Goal: Transaction & Acquisition: Download file/media

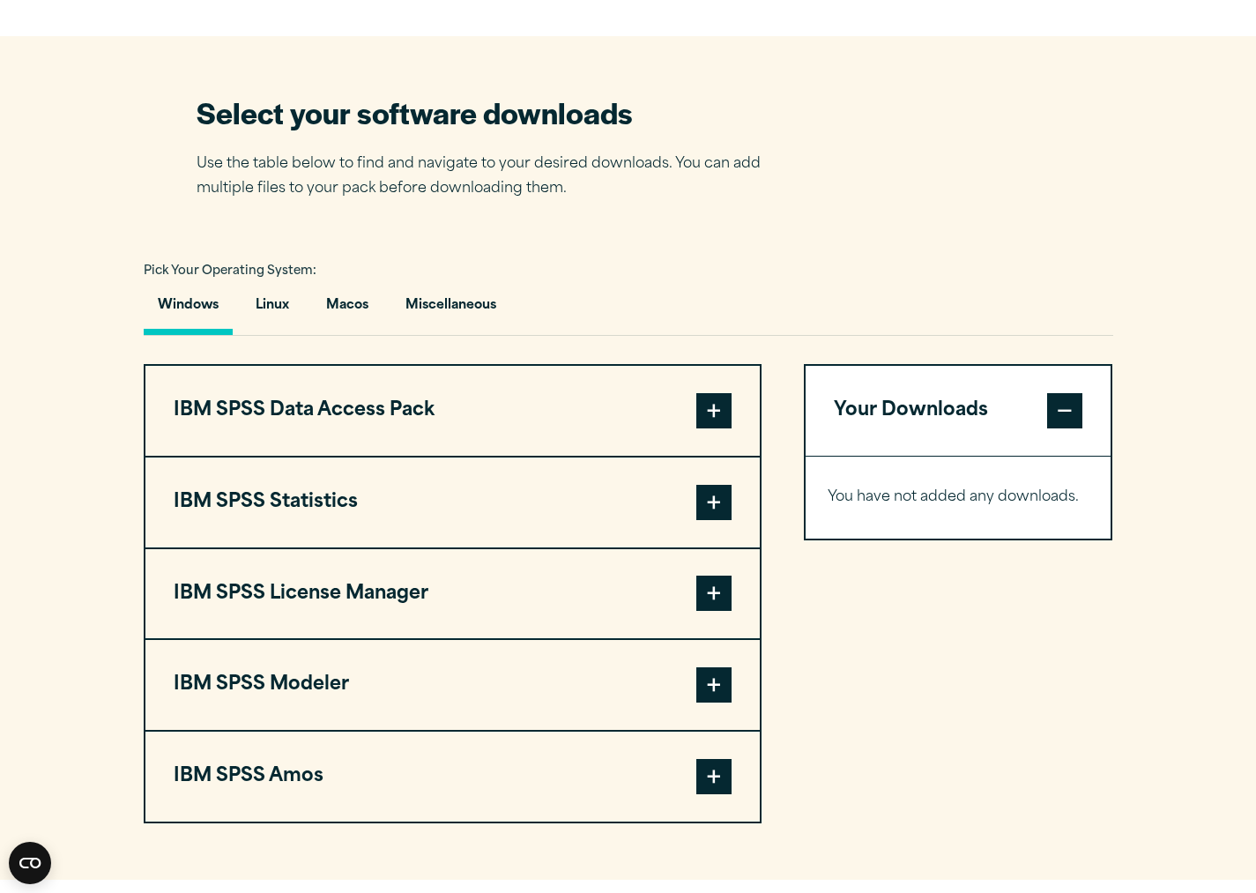
scroll to position [1076, 0]
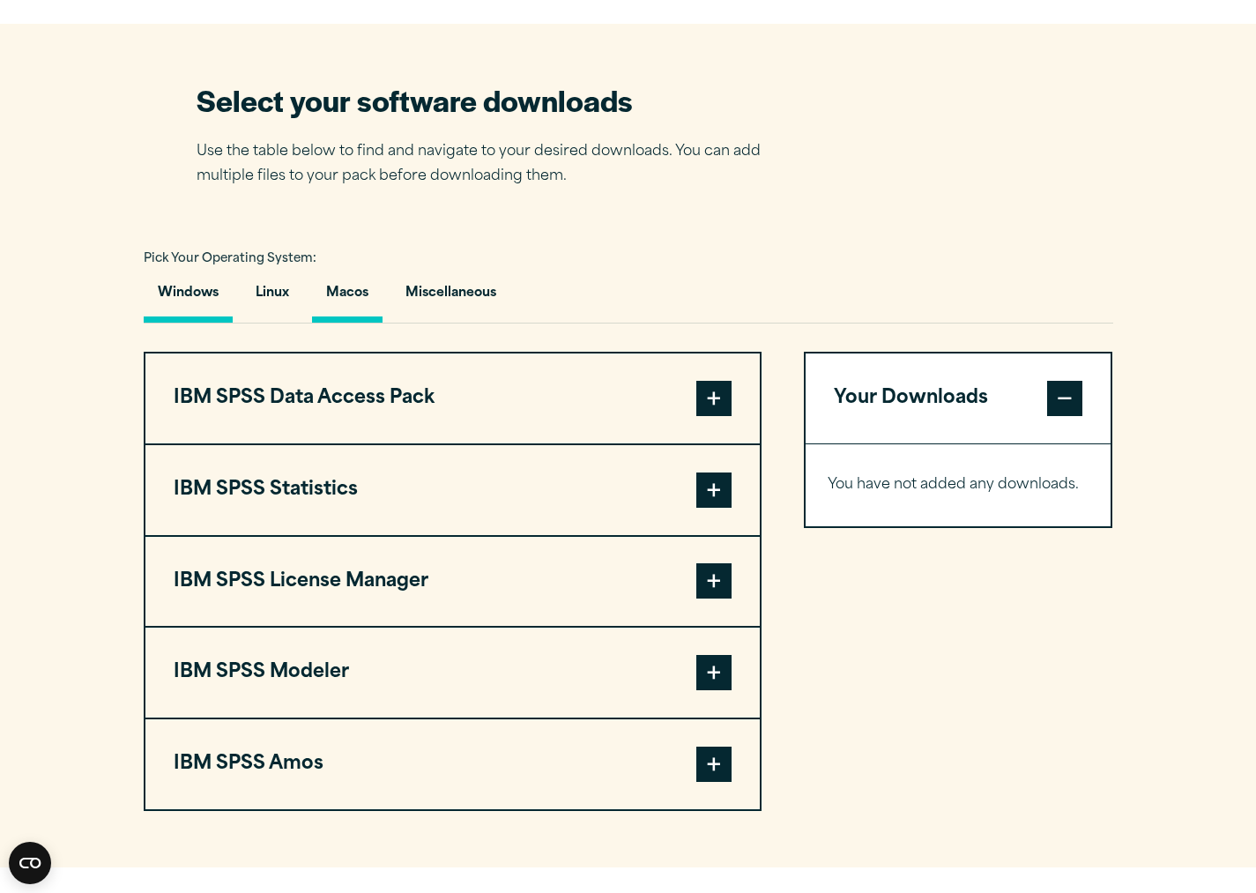
click at [355, 309] on button "Macos" at bounding box center [347, 297] width 71 height 50
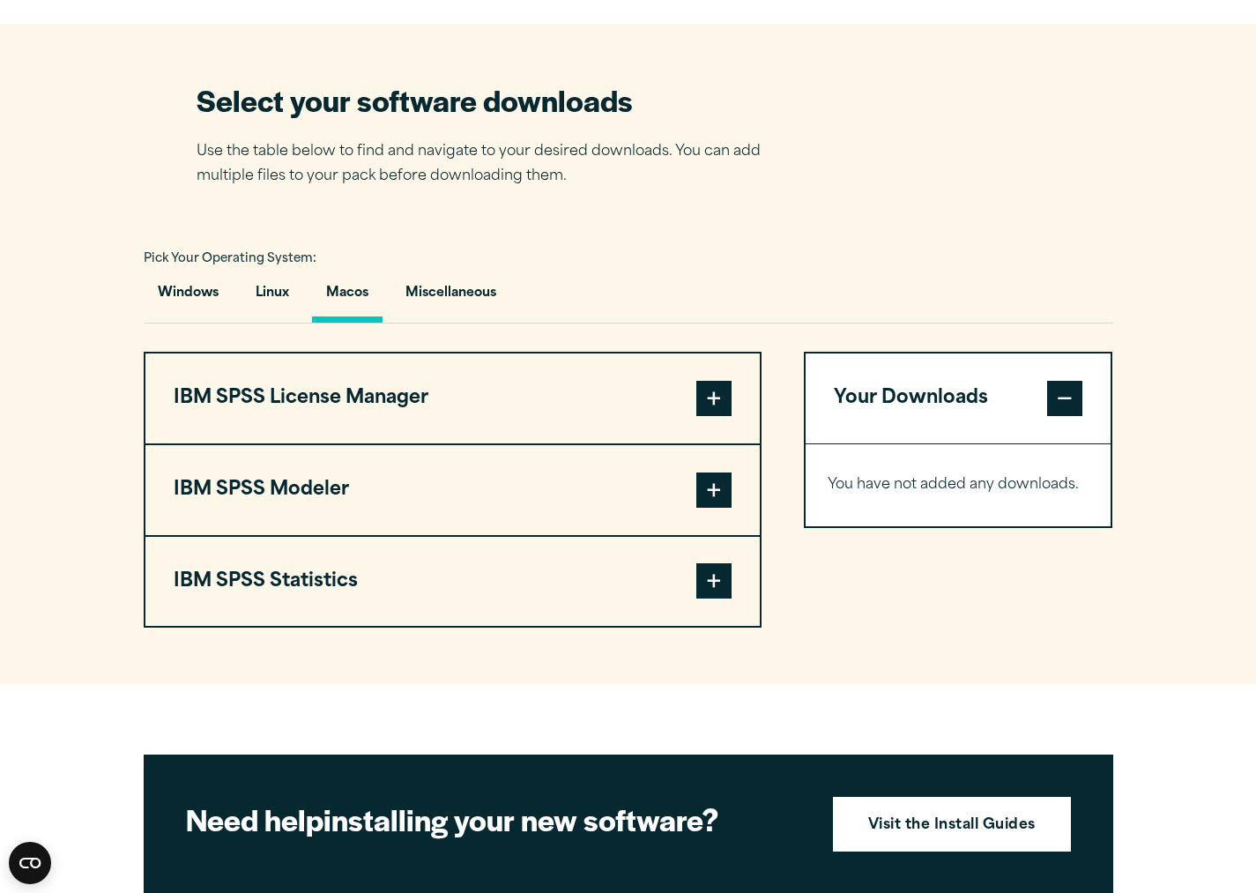
click at [703, 405] on span at bounding box center [713, 398] width 35 height 35
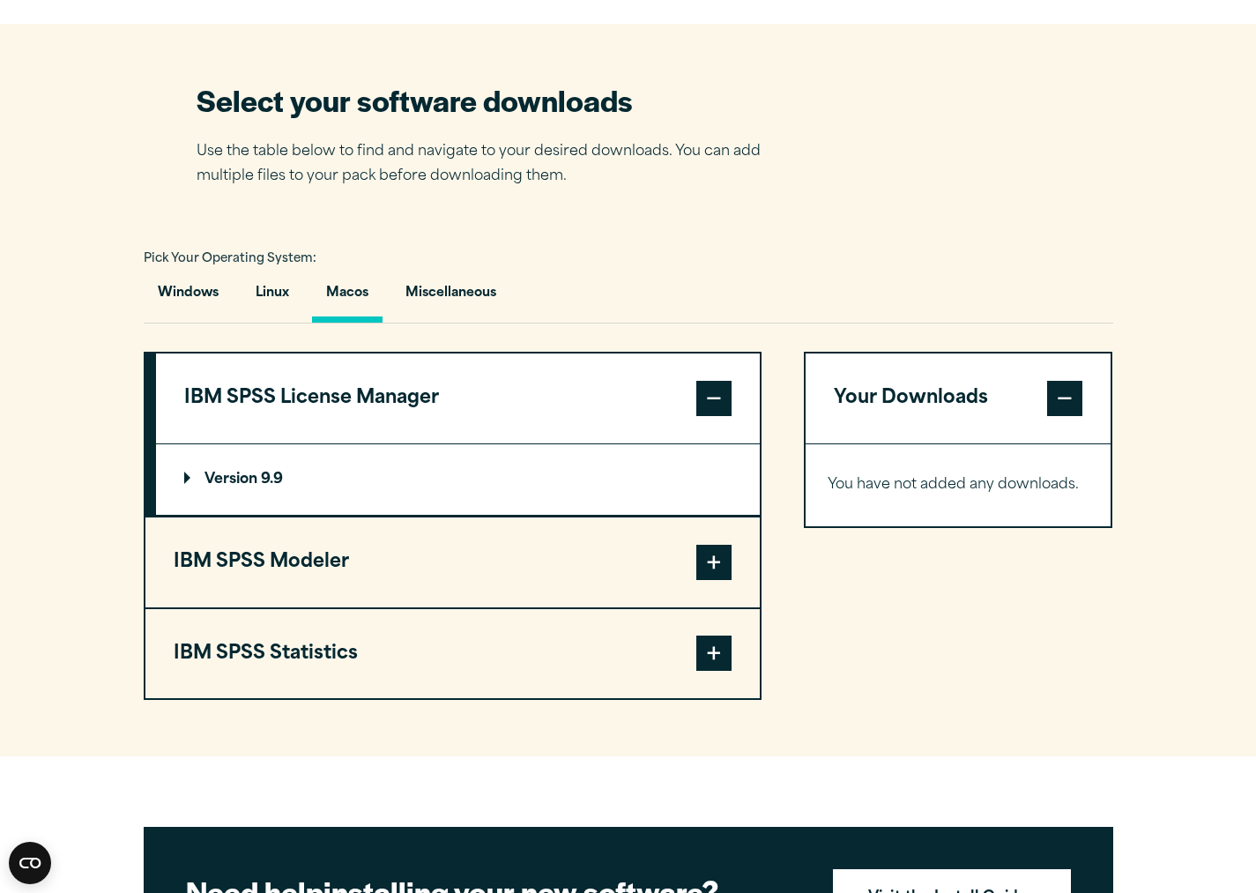
click at [178, 487] on summary "Version 9.9" at bounding box center [458, 479] width 604 height 71
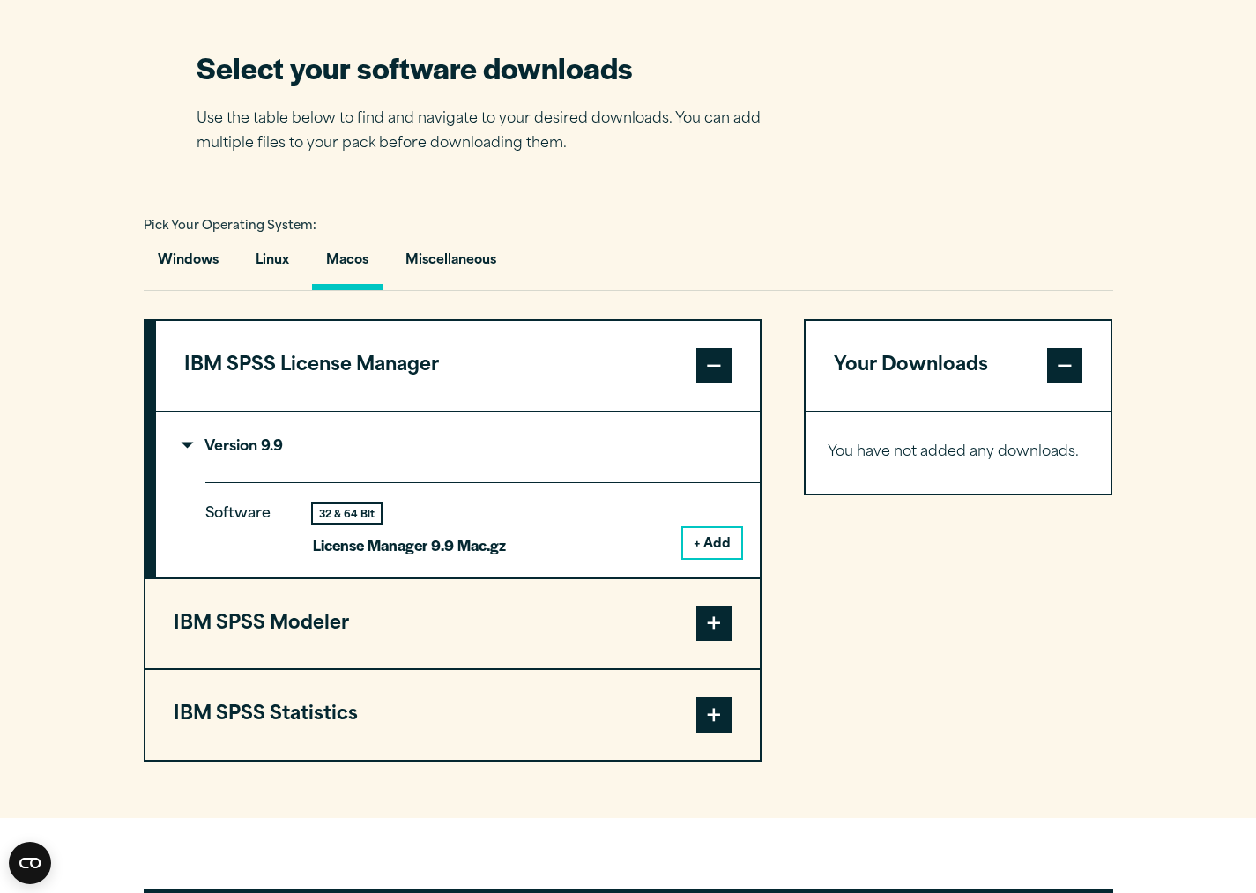
scroll to position [1110, 0]
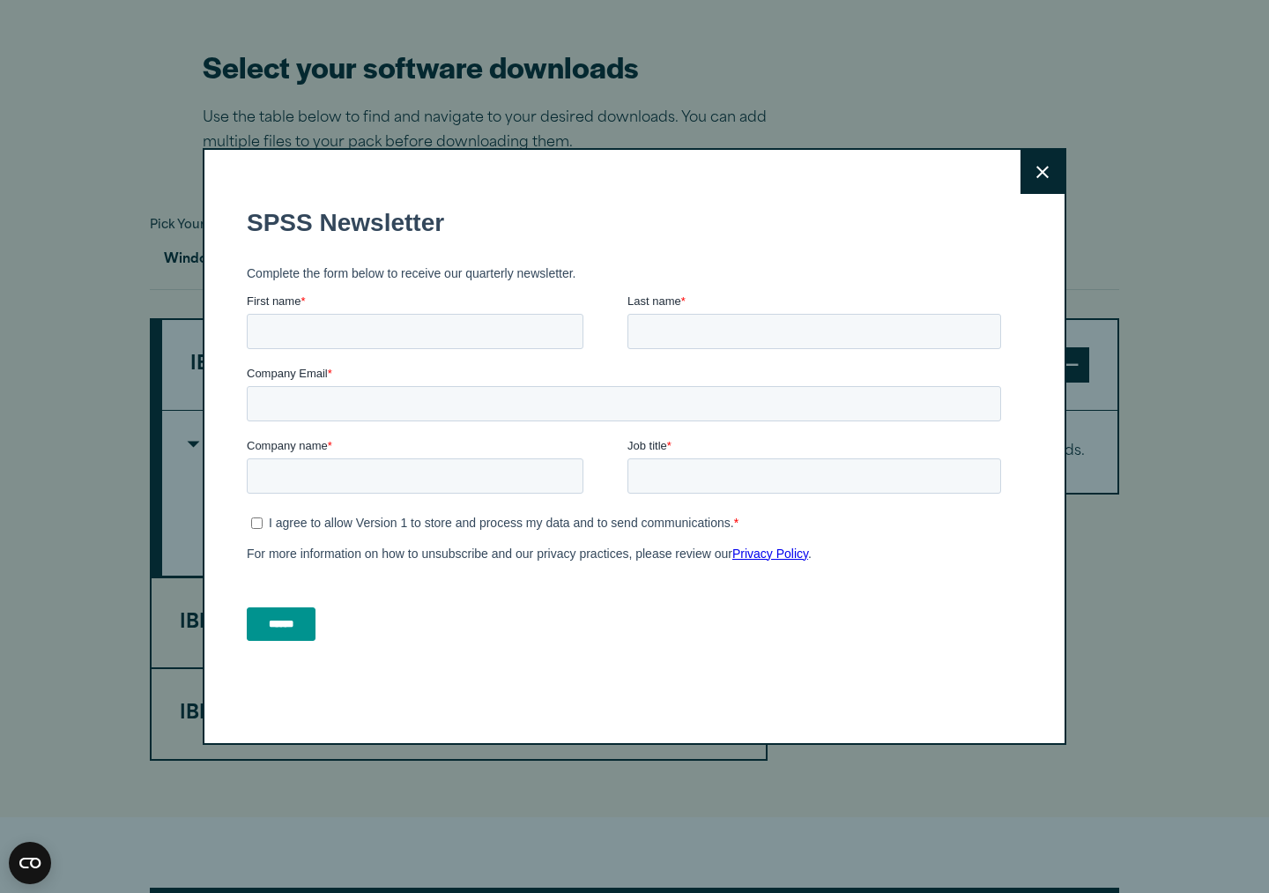
click at [1035, 162] on button "Close" at bounding box center [1043, 172] width 44 height 44
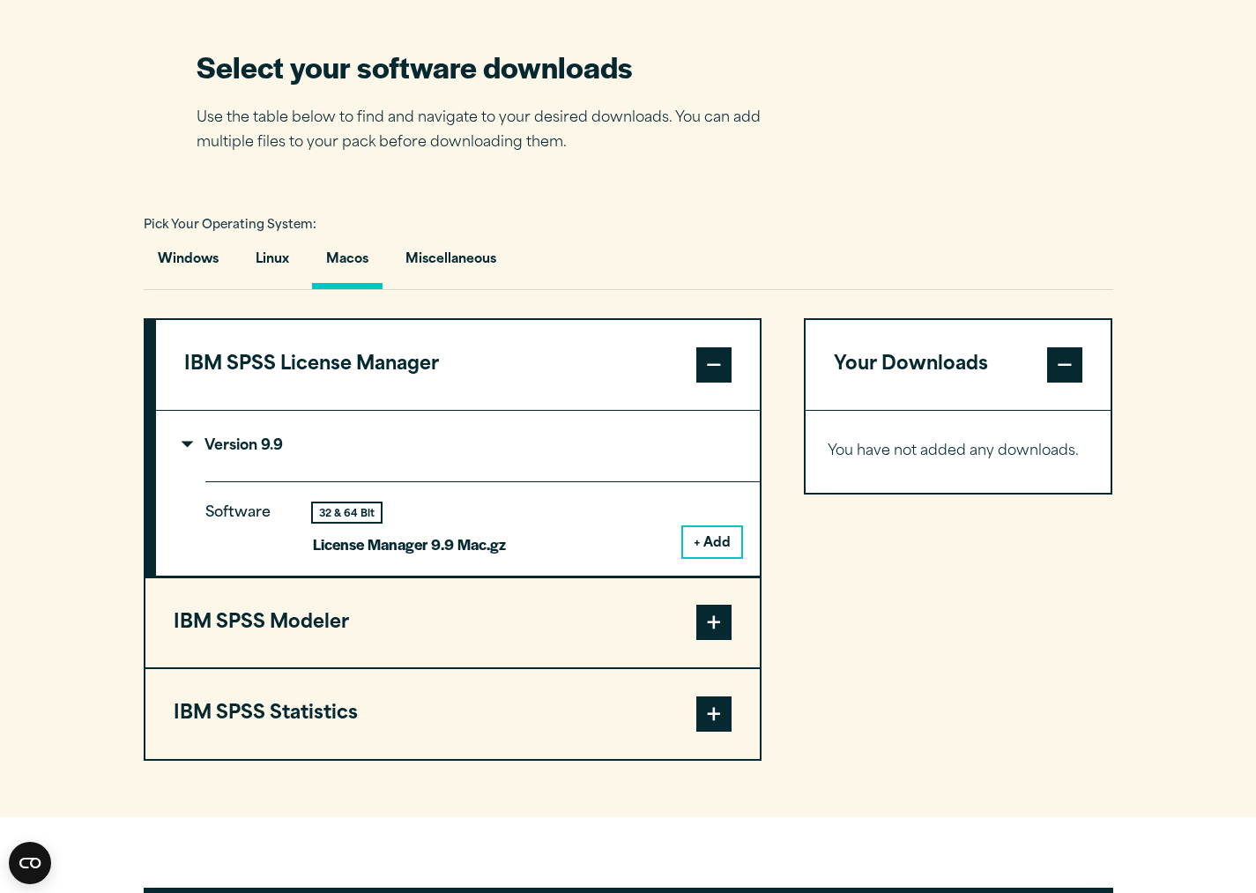
click at [721, 732] on span at bounding box center [713, 713] width 35 height 35
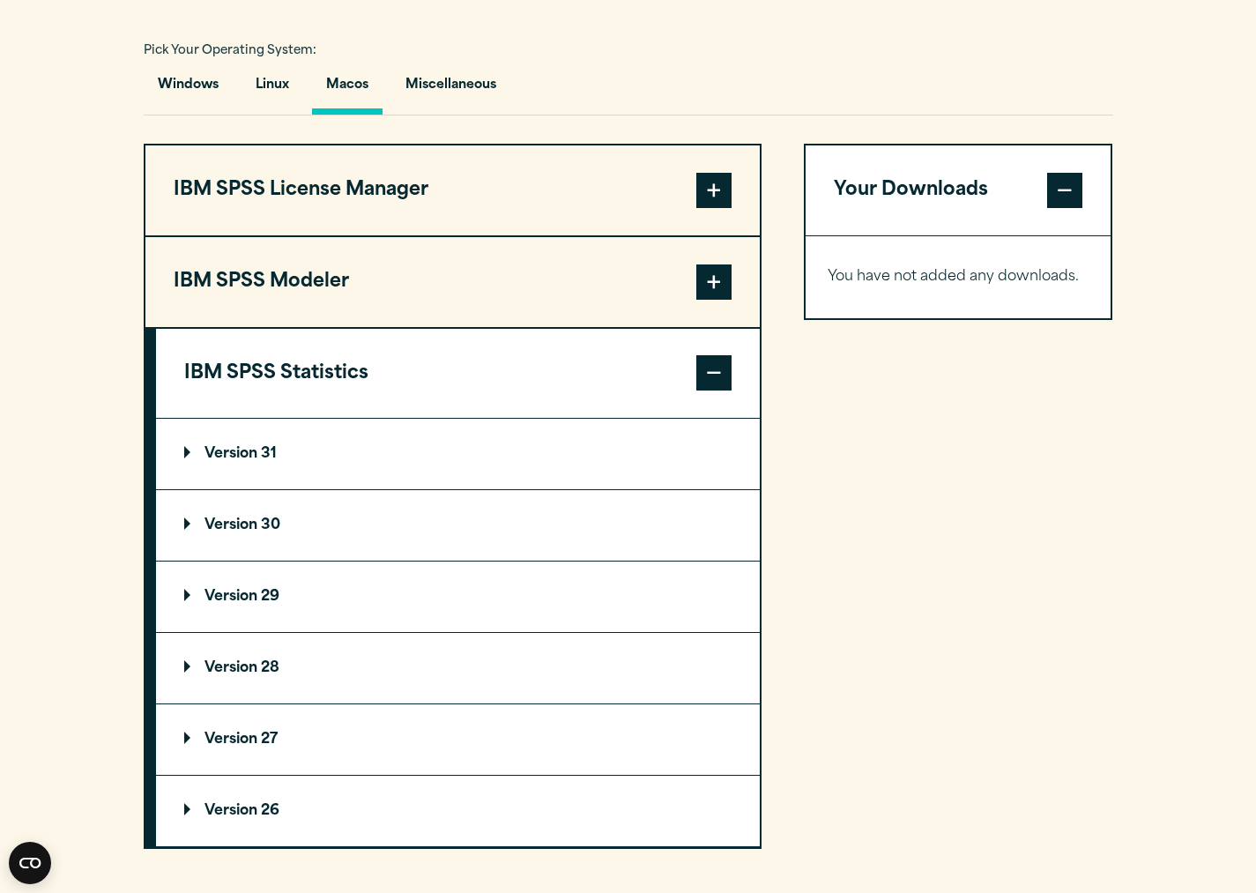
scroll to position [1286, 0]
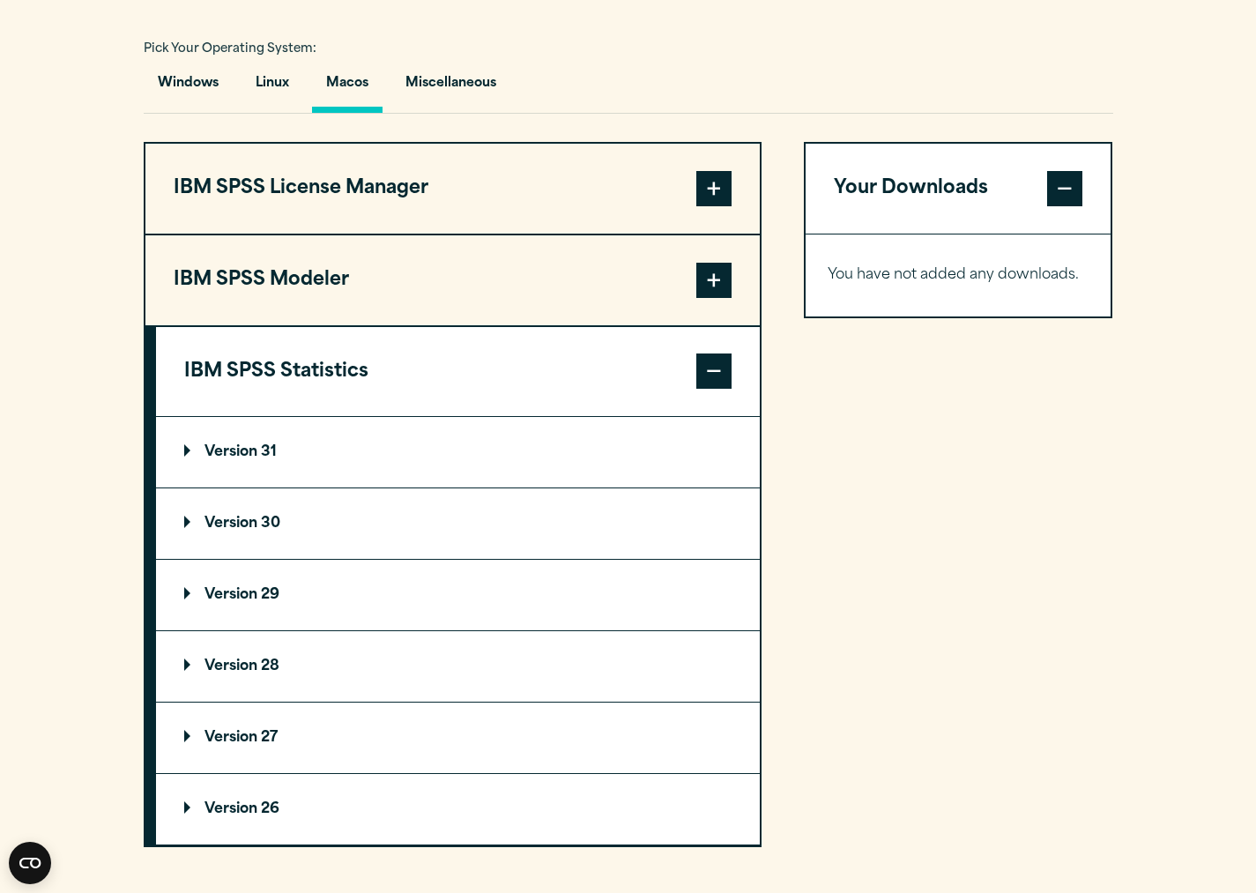
click at [187, 525] on p "Version 30" at bounding box center [232, 524] width 96 height 14
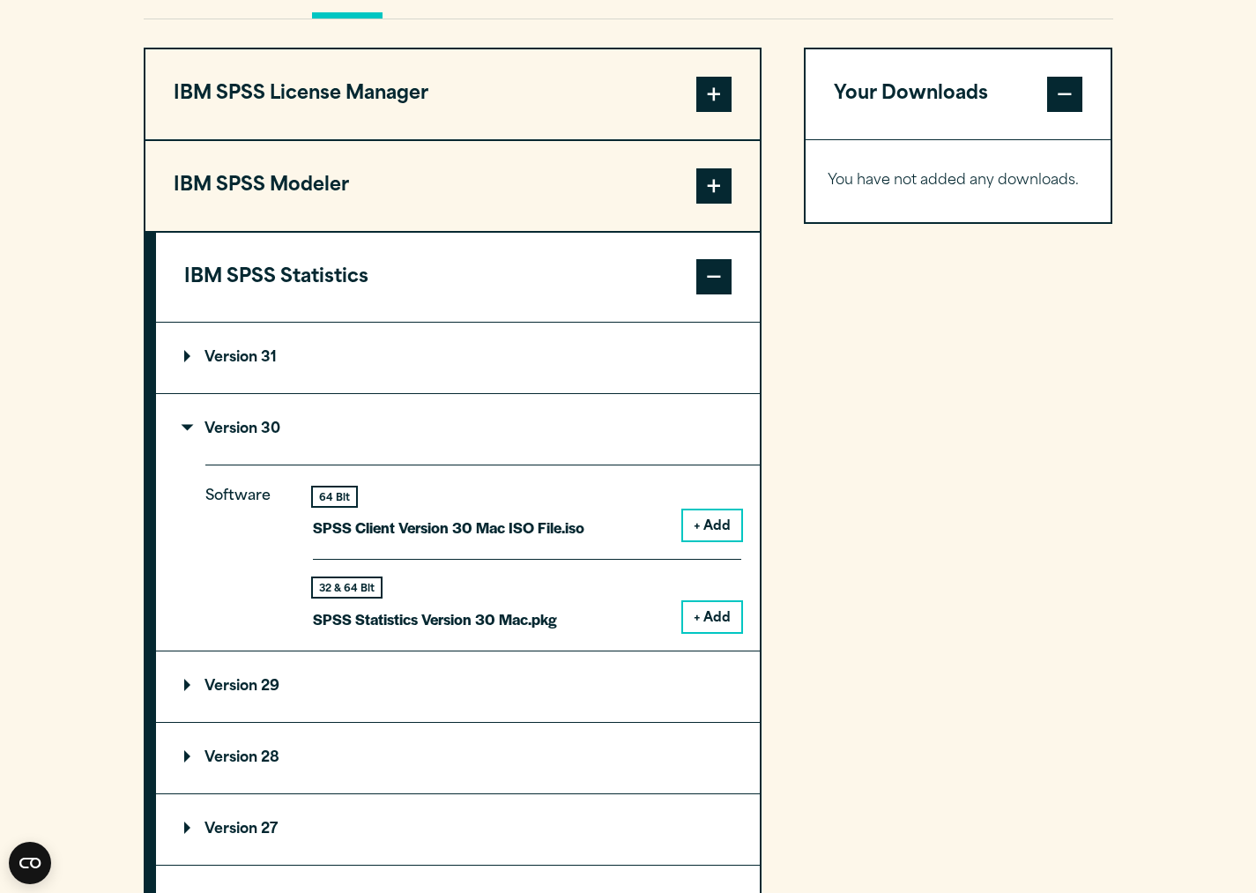
scroll to position [1381, 0]
click at [707, 620] on button "+ Add" at bounding box center [712, 616] width 58 height 30
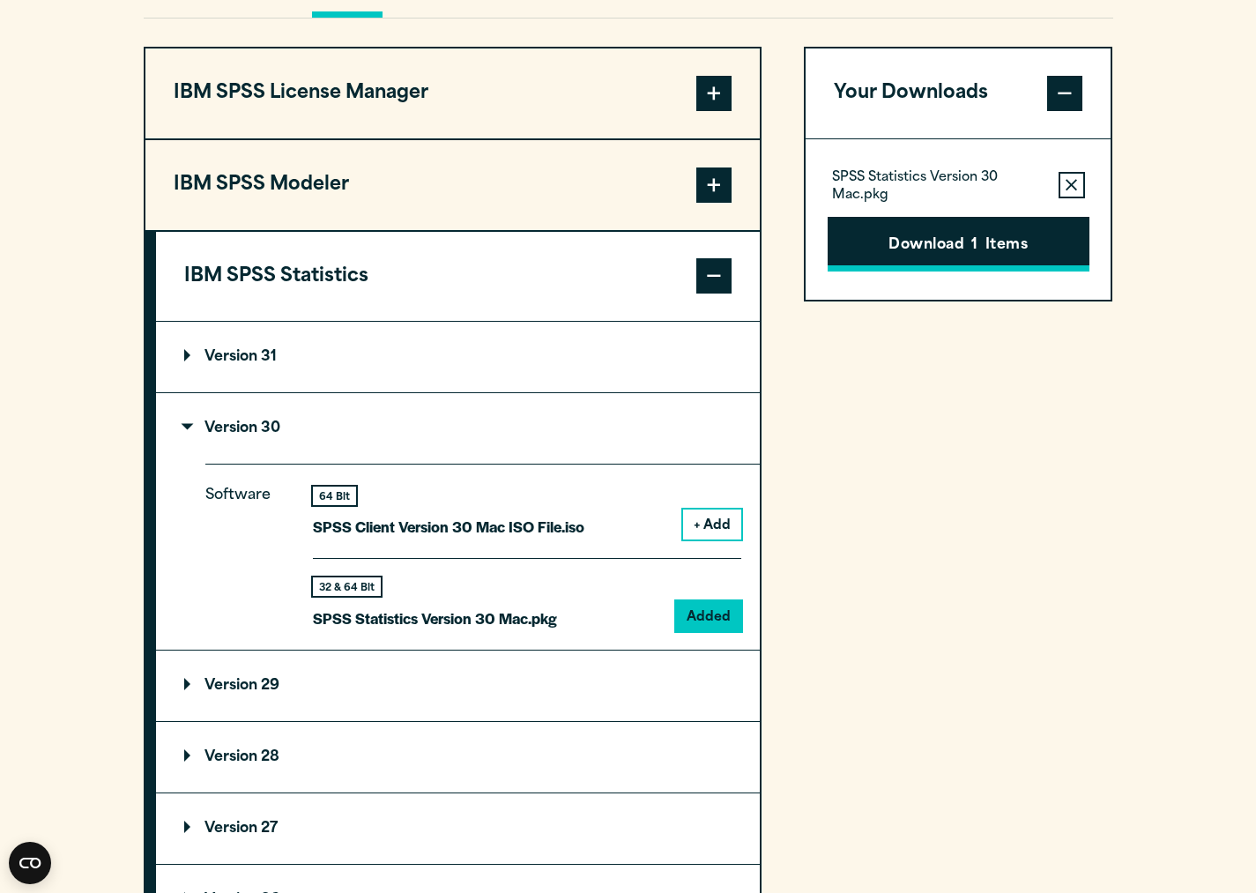
click at [981, 268] on button "Download 1 Items" at bounding box center [959, 244] width 262 height 55
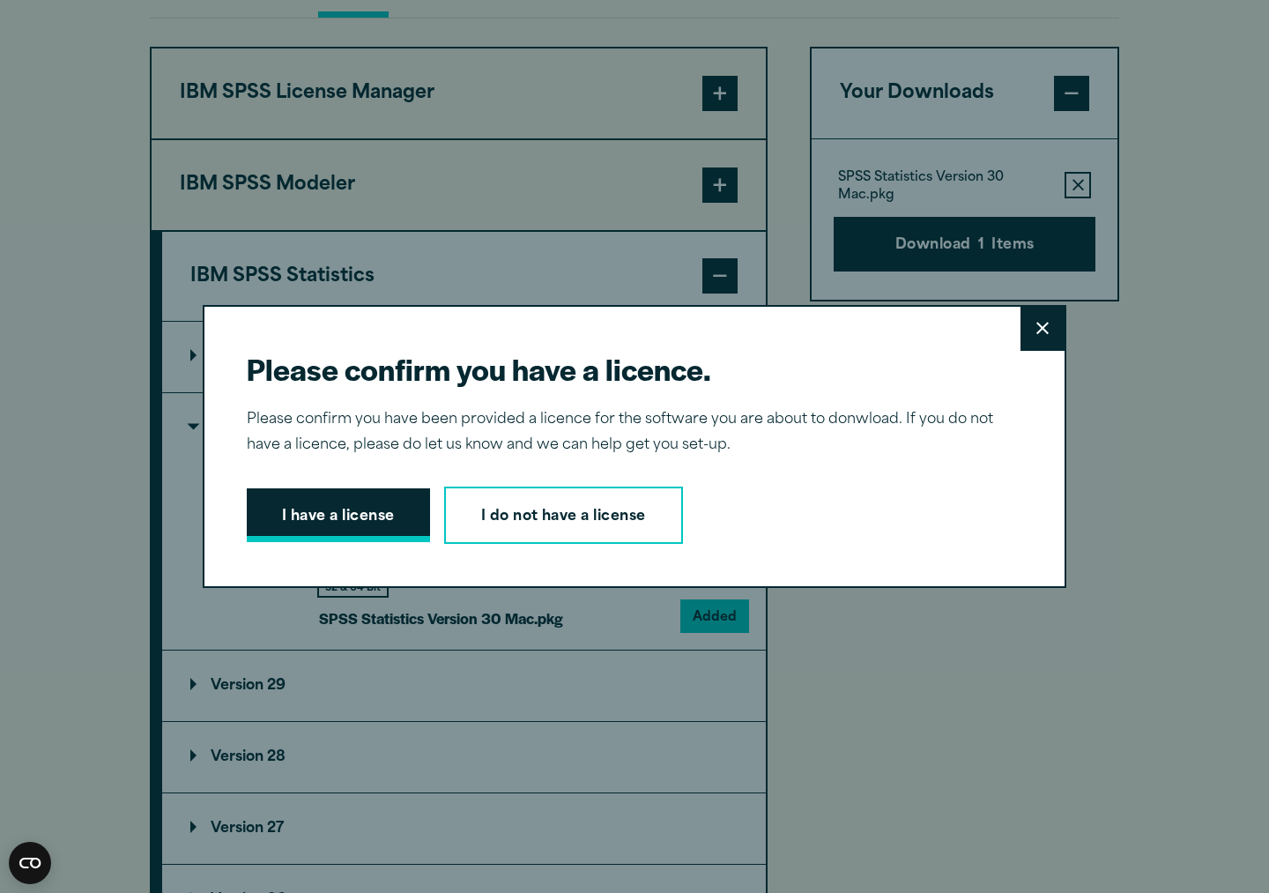
click at [352, 519] on button "I have a license" at bounding box center [338, 515] width 183 height 55
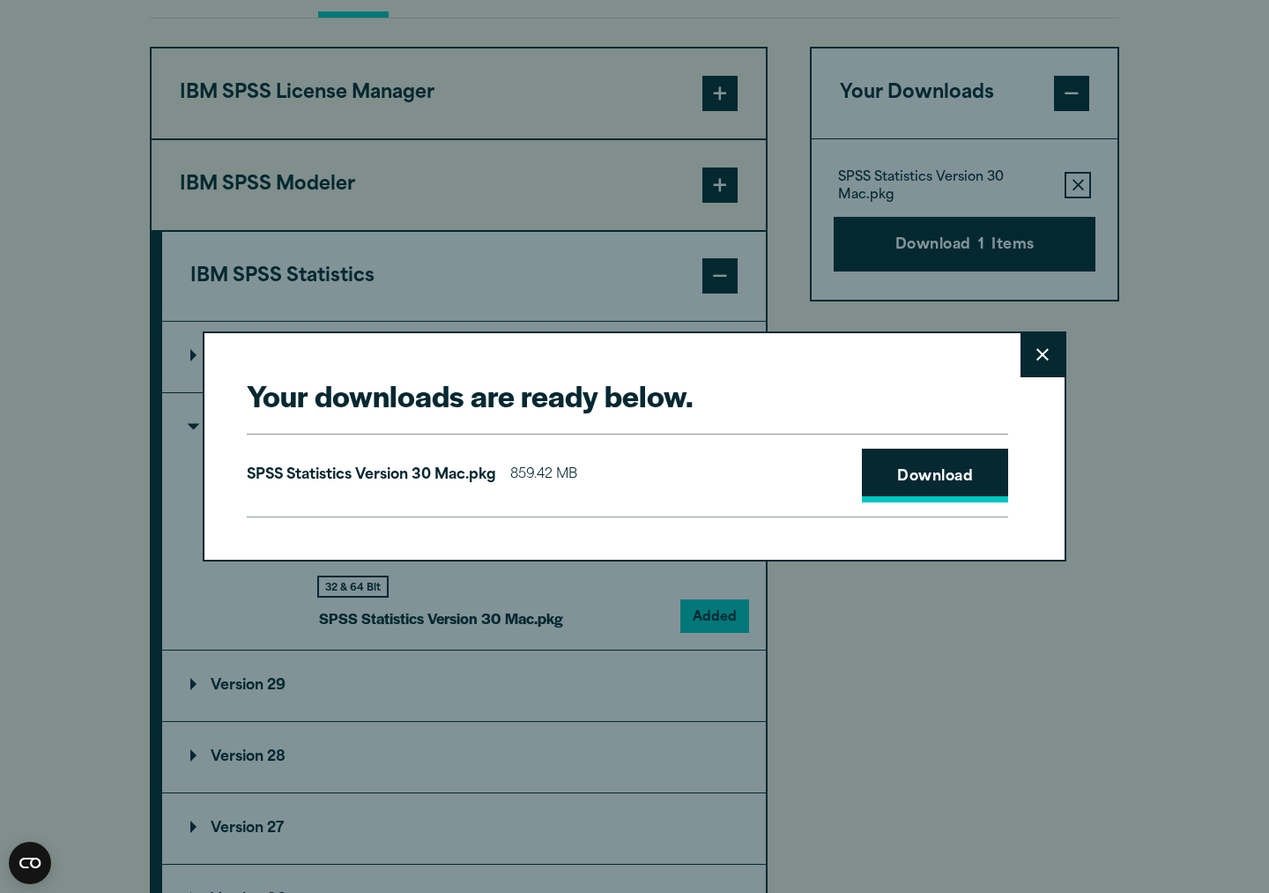
click at [945, 478] on link "Download" at bounding box center [935, 476] width 146 height 55
click at [1040, 357] on icon at bounding box center [1043, 354] width 12 height 13
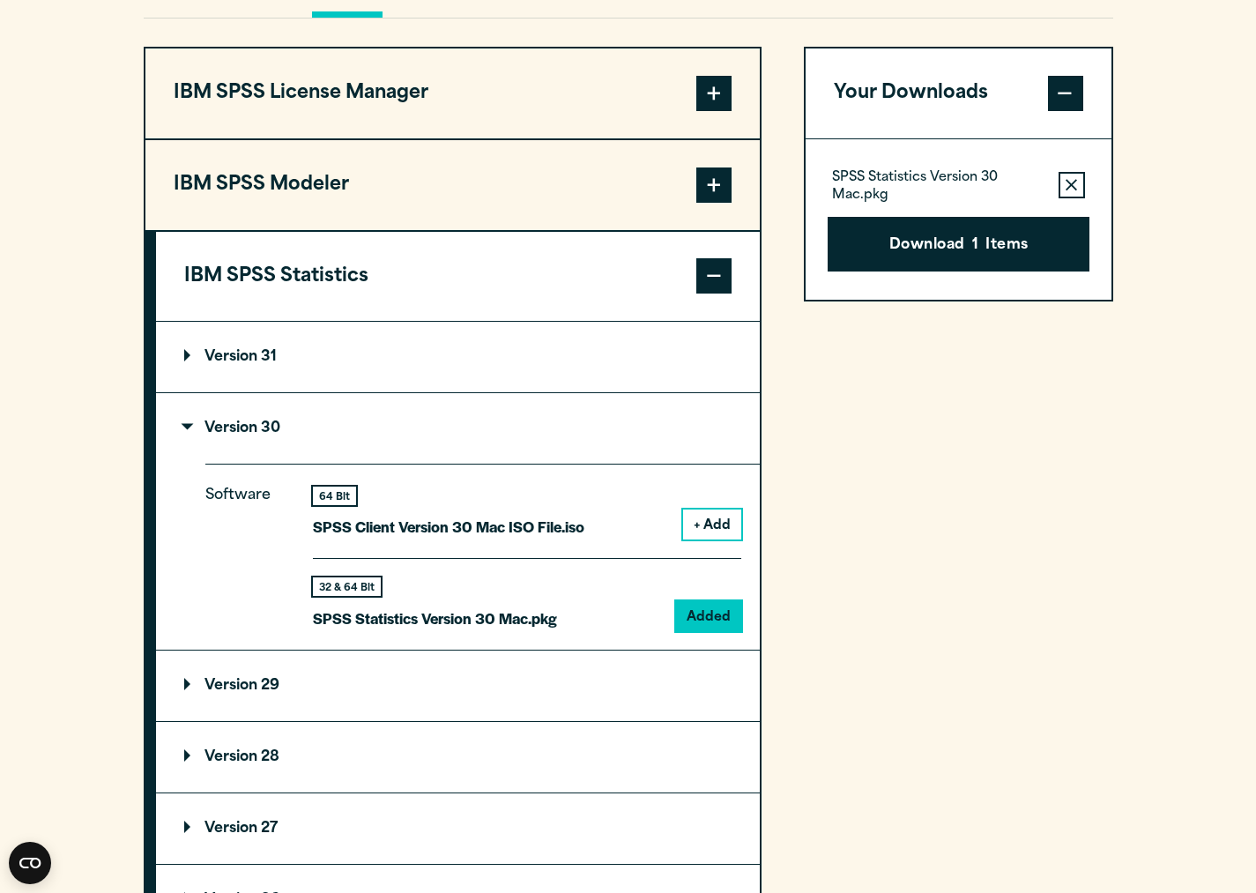
click at [875, 770] on div "Close" at bounding box center [628, 446] width 1256 height 893
click at [193, 364] on p "Version 31" at bounding box center [230, 357] width 93 height 14
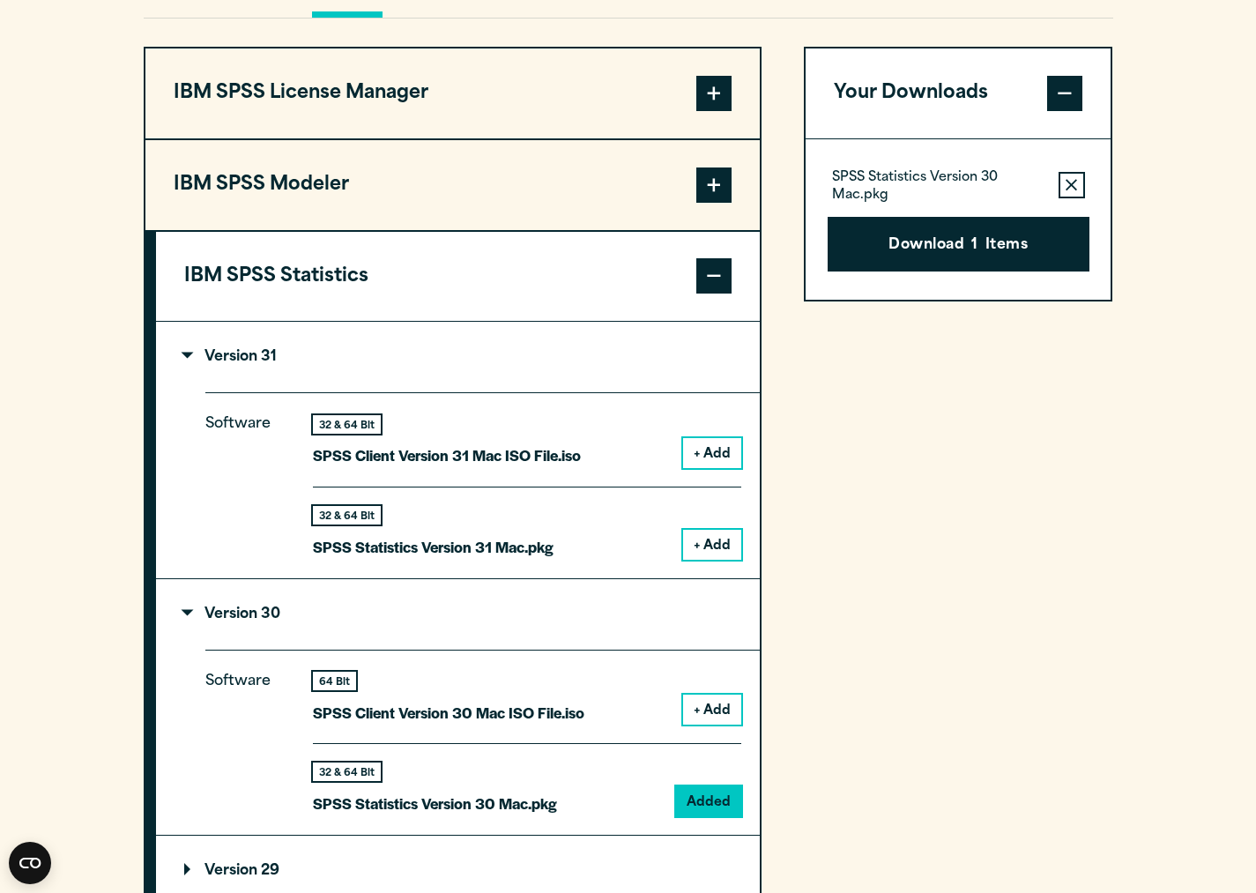
click at [193, 364] on p "Version 31" at bounding box center [230, 357] width 93 height 14
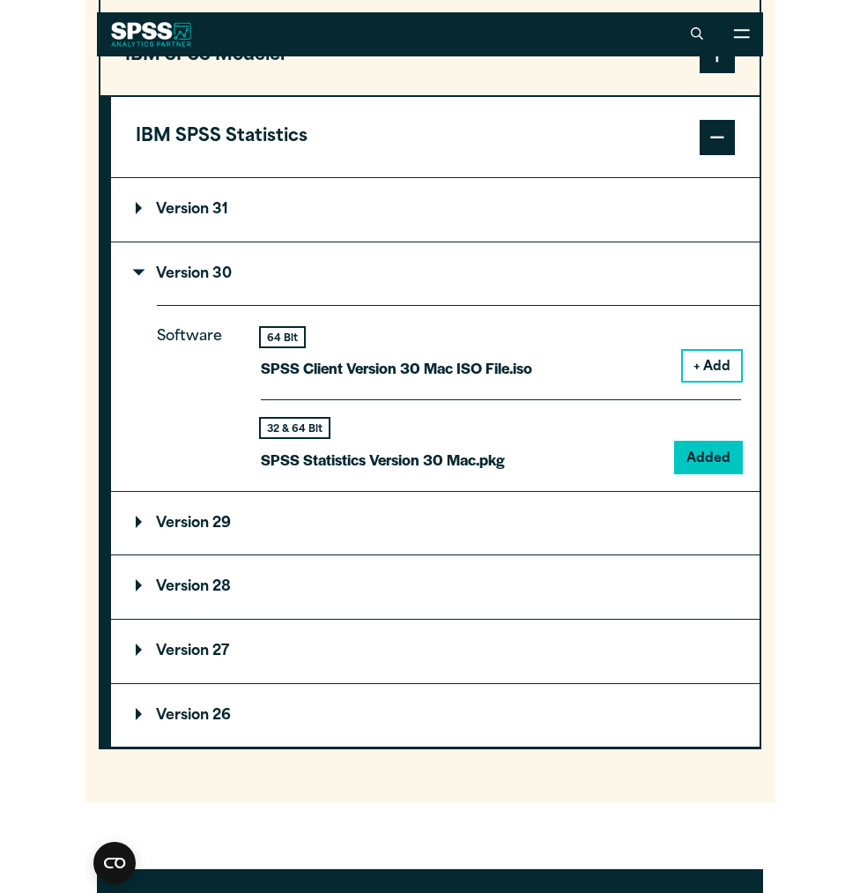
scroll to position [1614, 0]
